Goal: Navigation & Orientation: Find specific page/section

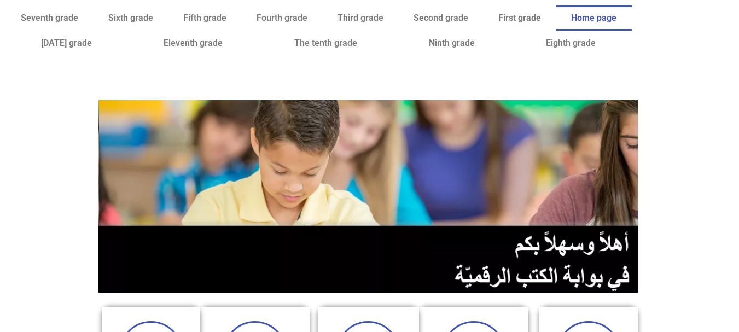
drag, startPoint x: 738, startPoint y: 72, endPoint x: 745, endPoint y: 90, distance: 19.9
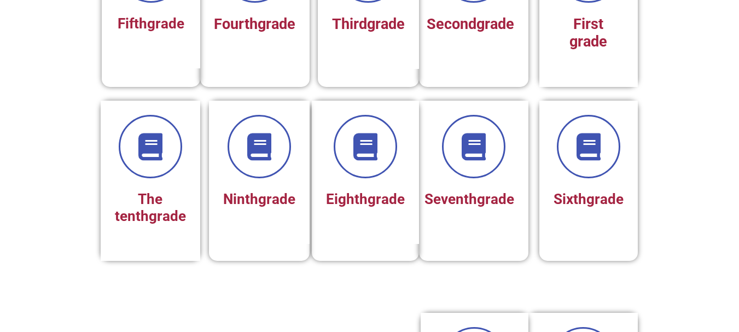
scroll to position [407, 0]
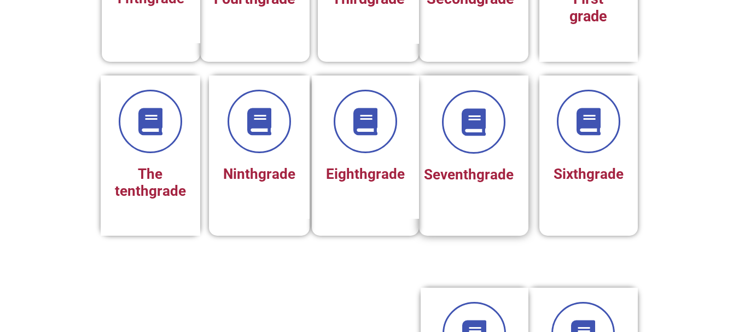
click at [506, 181] on h3 "Seventh grade" at bounding box center [474, 174] width 80 height 17
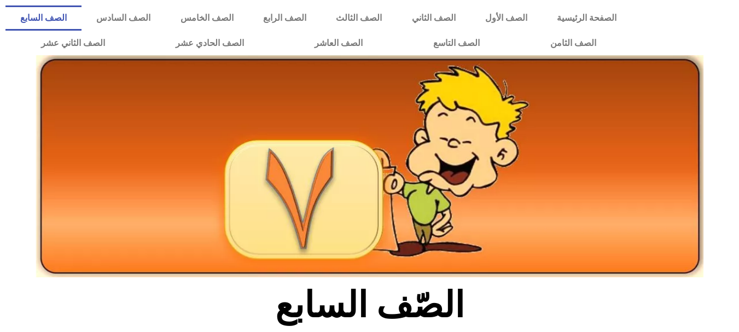
scroll to position [87, 0]
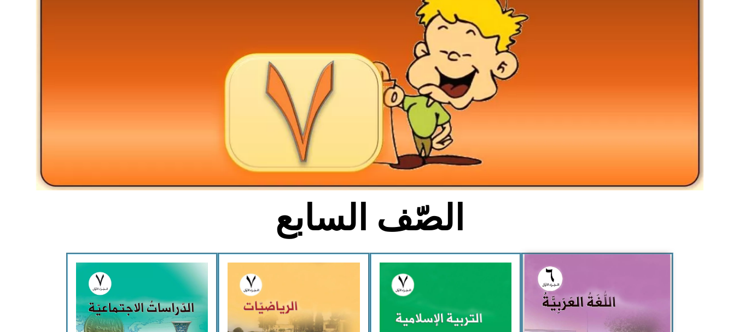
drag, startPoint x: 628, startPoint y: 316, endPoint x: 638, endPoint y: 301, distance: 18.5
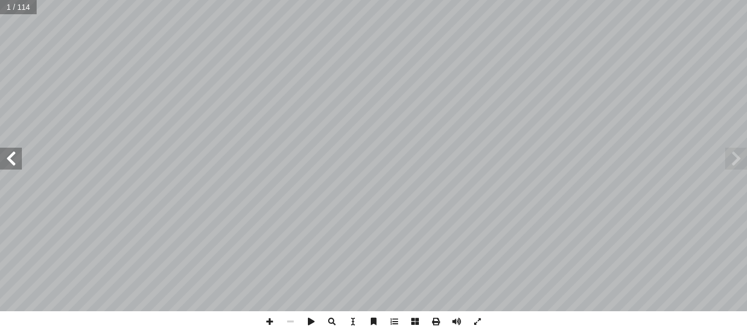
click at [15, 153] on span at bounding box center [11, 159] width 22 height 22
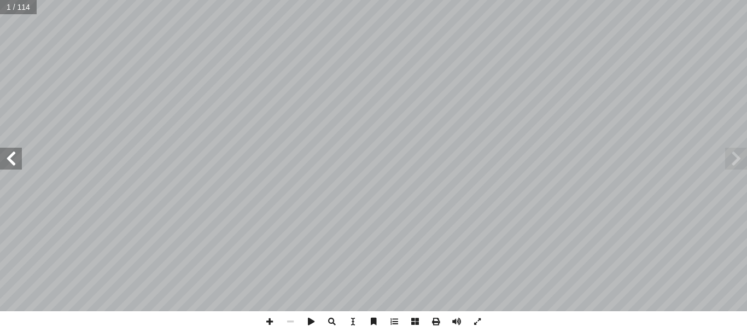
click at [15, 153] on span at bounding box center [11, 159] width 22 height 22
click at [3, 166] on span at bounding box center [11, 159] width 22 height 22
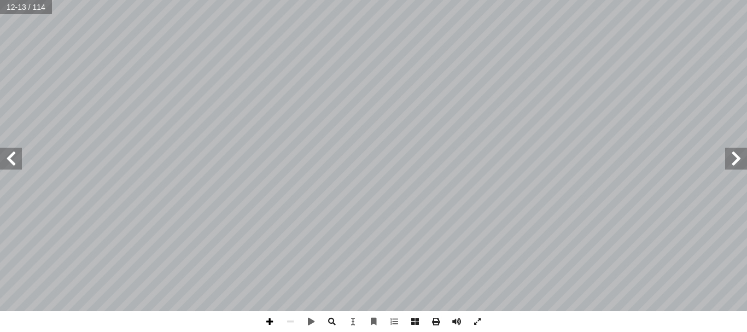
click at [272, 318] on span at bounding box center [269, 321] width 21 height 21
drag, startPoint x: 292, startPoint y: 312, endPoint x: 292, endPoint y: 320, distance: 8.2
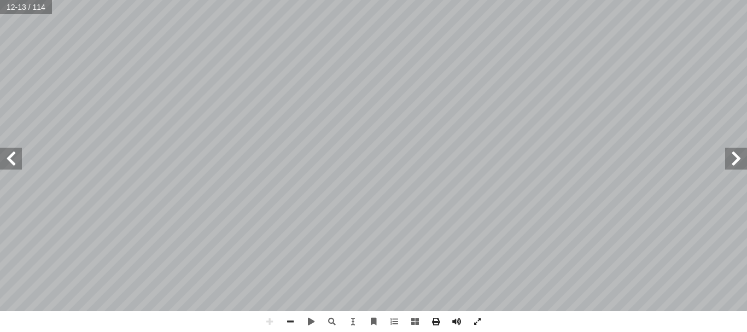
click at [292, 320] on span at bounding box center [290, 321] width 21 height 21
click at [269, 322] on span at bounding box center [269, 321] width 21 height 21
click at [296, 318] on span at bounding box center [290, 321] width 21 height 21
